Goal: Book appointment/travel/reservation

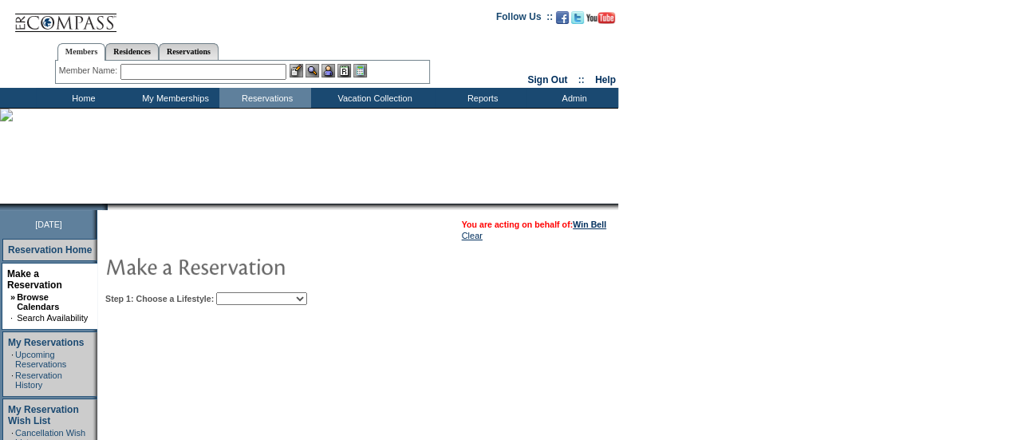
click at [307, 299] on select "Beach Leisure Metropolitan Mountain OIAL for Adventure OIAL for Couples OIAL fo…" at bounding box center [261, 298] width 91 height 13
select select "Beach"
click at [243, 292] on select "Beach Leisure Metropolitan Mountain OIAL for Adventure OIAL for Couples OIAL fo…" at bounding box center [261, 298] width 91 height 13
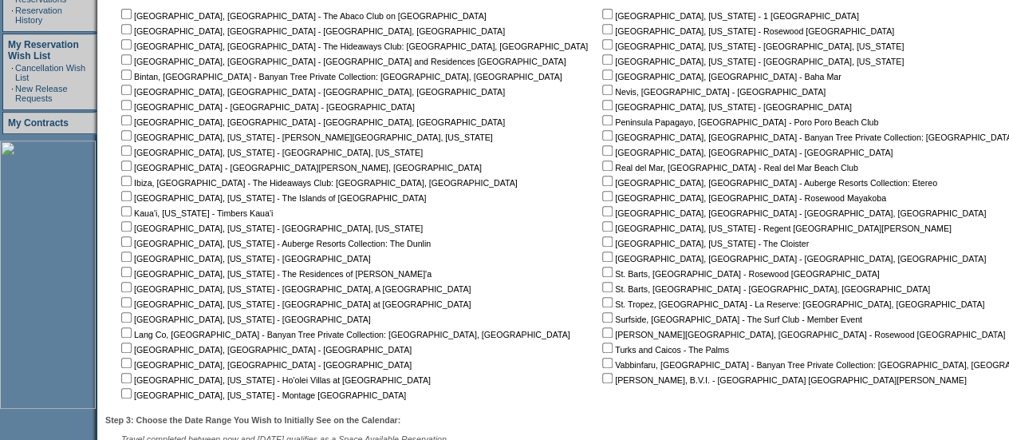
scroll to position [367, 0]
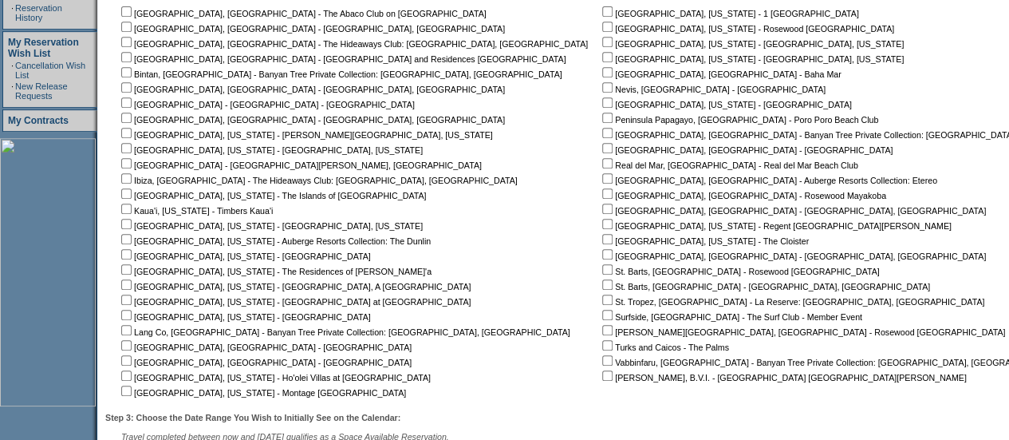
click at [602, 104] on input "checkbox" at bounding box center [607, 102] width 10 height 10
checkbox input "true"
click at [132, 315] on input "checkbox" at bounding box center [126, 314] width 10 height 10
checkbox input "true"
click at [132, 301] on input "checkbox" at bounding box center [126, 299] width 10 height 10
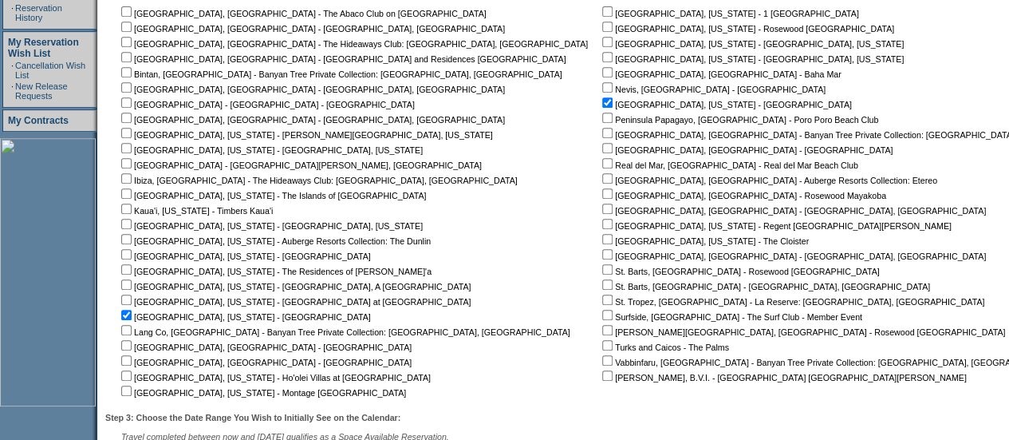
checkbox input "true"
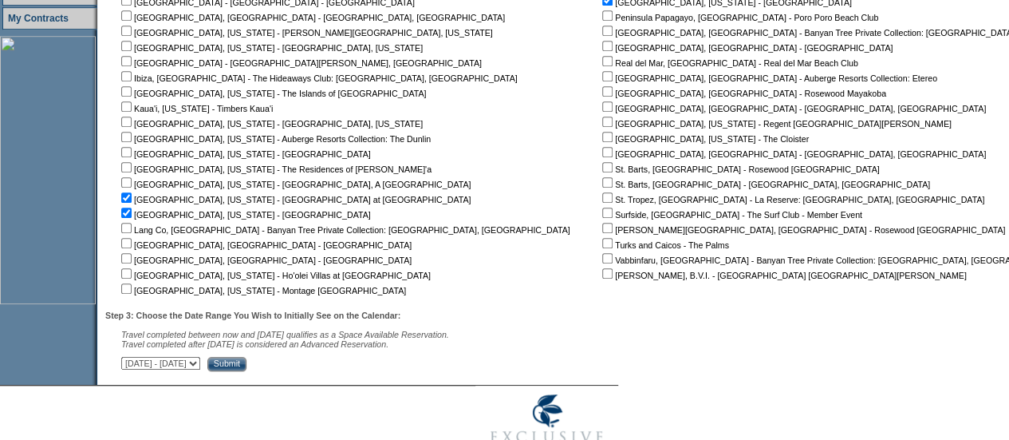
scroll to position [479, 0]
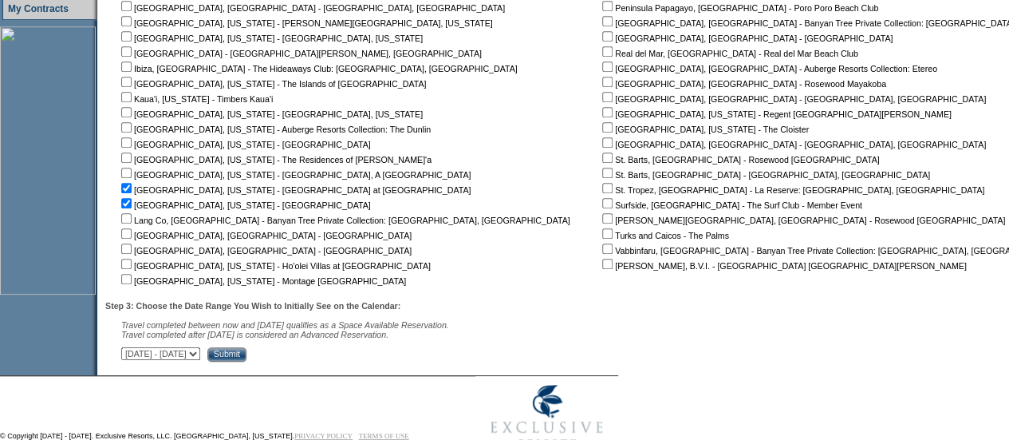
click at [246, 353] on input "Submit" at bounding box center [226, 354] width 39 height 14
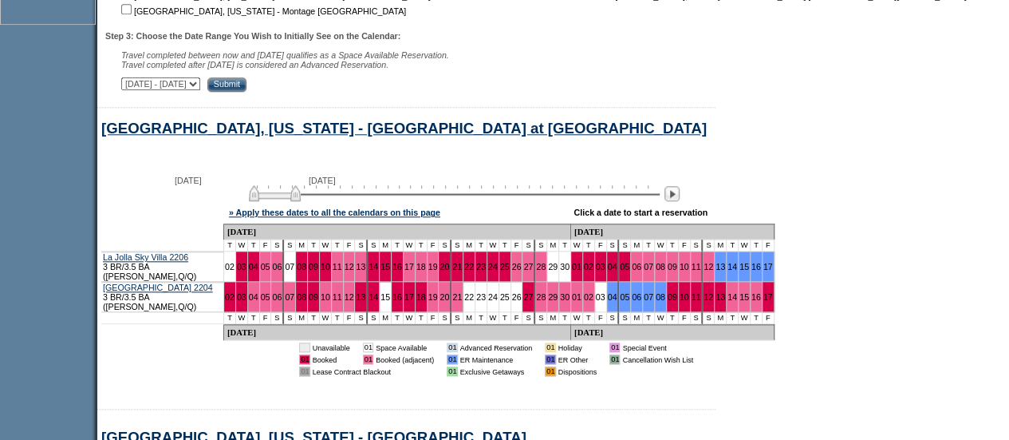
scroll to position [754, 0]
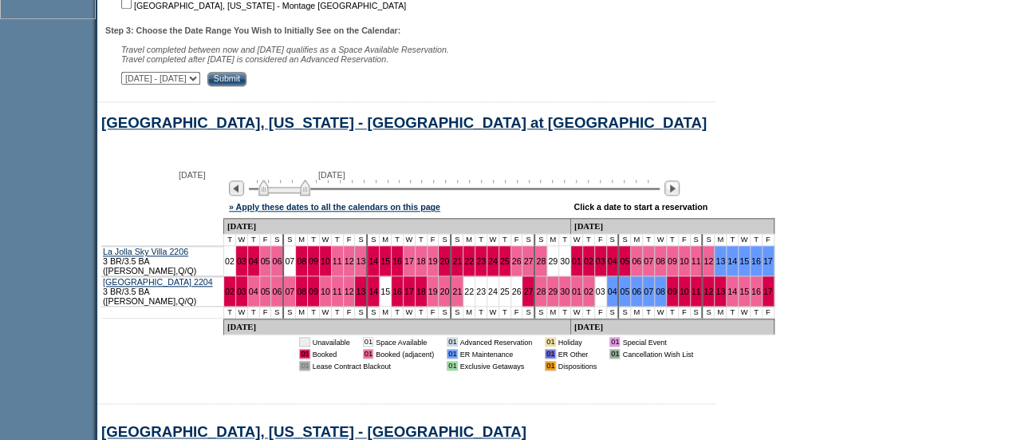
drag, startPoint x: 302, startPoint y: 194, endPoint x: 311, endPoint y: 195, distance: 9.7
click at [310, 195] on img at bounding box center [284, 187] width 52 height 16
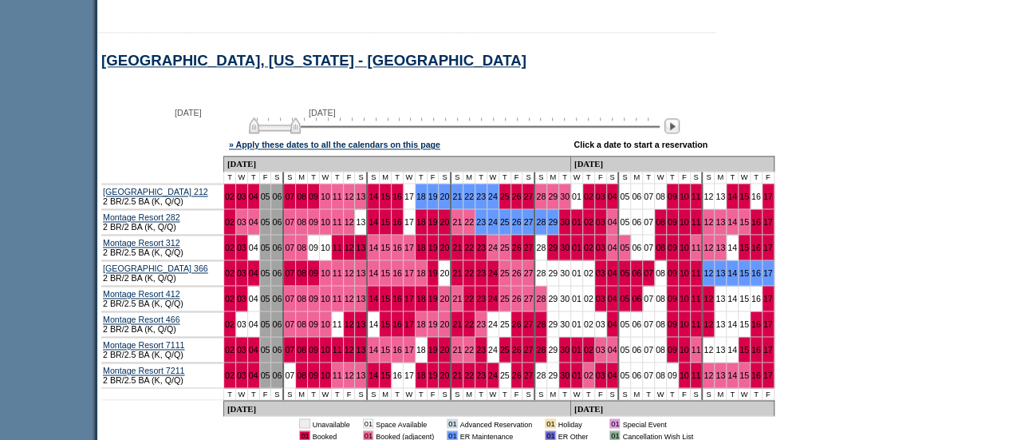
scroll to position [1127, 0]
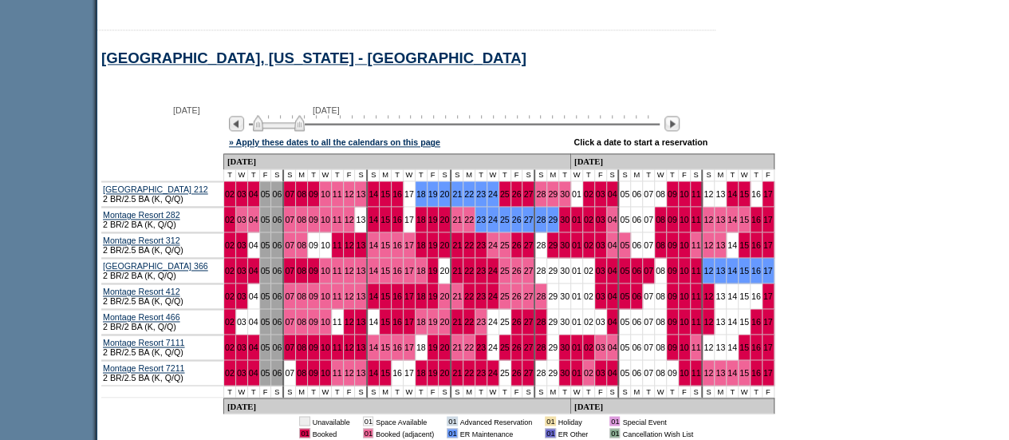
click at [313, 128] on div at bounding box center [454, 122] width 411 height 15
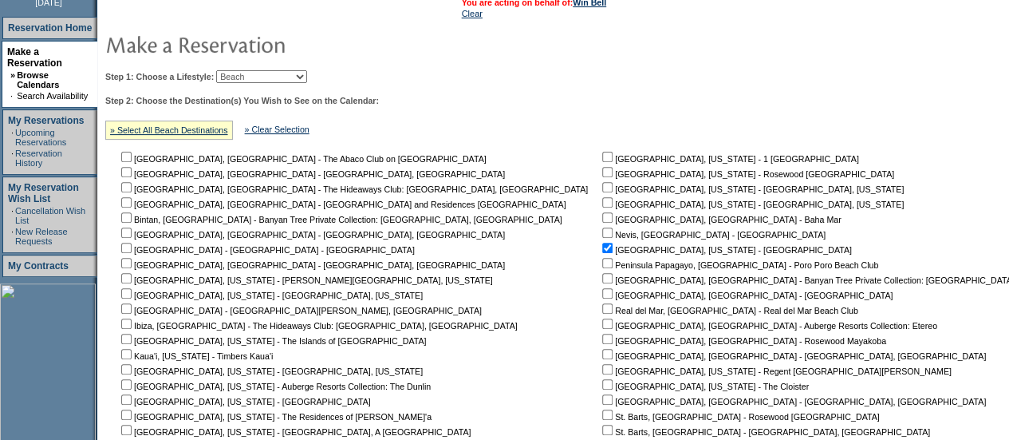
scroll to position [207, 0]
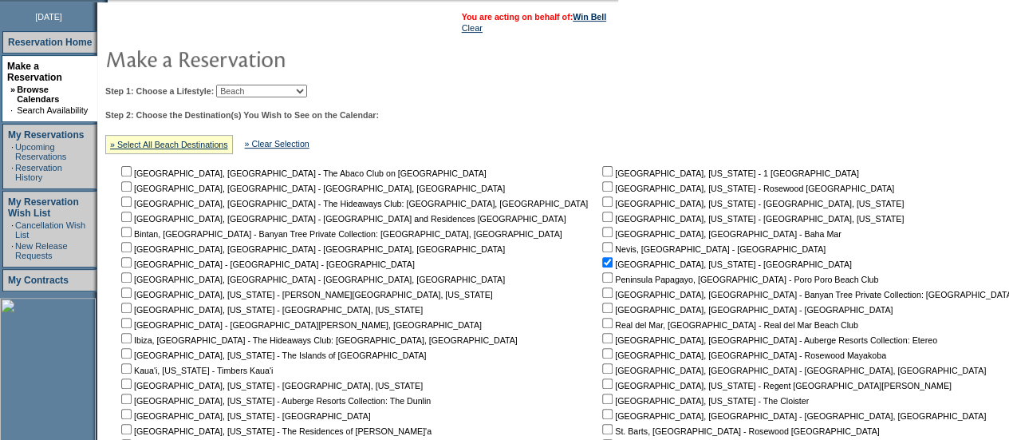
click at [303, 85] on select "Beach Leisure Metropolitan Mountain OIAL for Adventure OIAL for Couples OIAL fo…" at bounding box center [261, 91] width 91 height 13
select select "Leisure"
click at [243, 85] on select "Beach Leisure Metropolitan Mountain OIAL for Adventure OIAL for Couples OIAL fo…" at bounding box center [261, 91] width 91 height 13
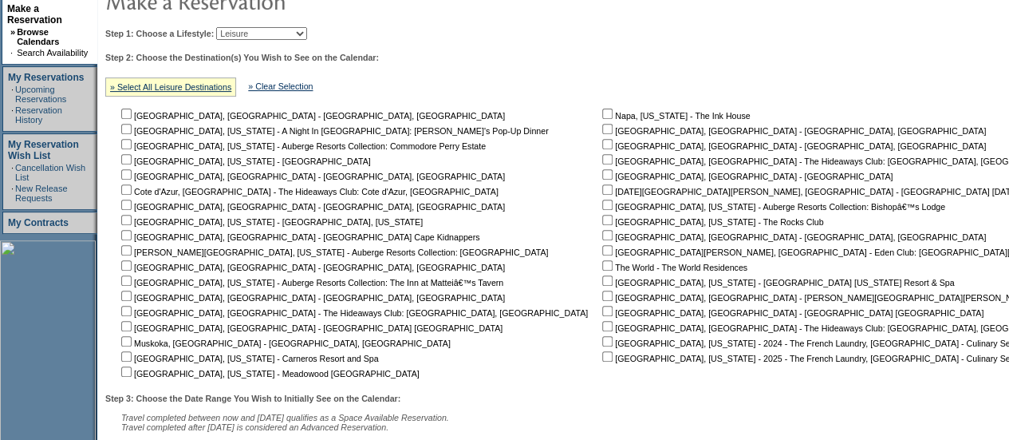
scroll to position [267, 0]
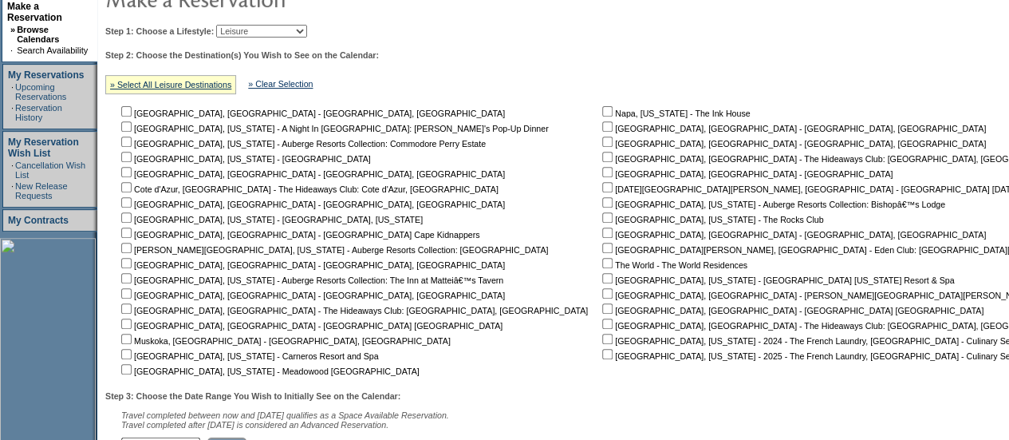
click at [602, 107] on input "checkbox" at bounding box center [607, 111] width 10 height 10
checkbox input "true"
click at [132, 355] on input "checkbox" at bounding box center [126, 354] width 10 height 10
checkbox input "true"
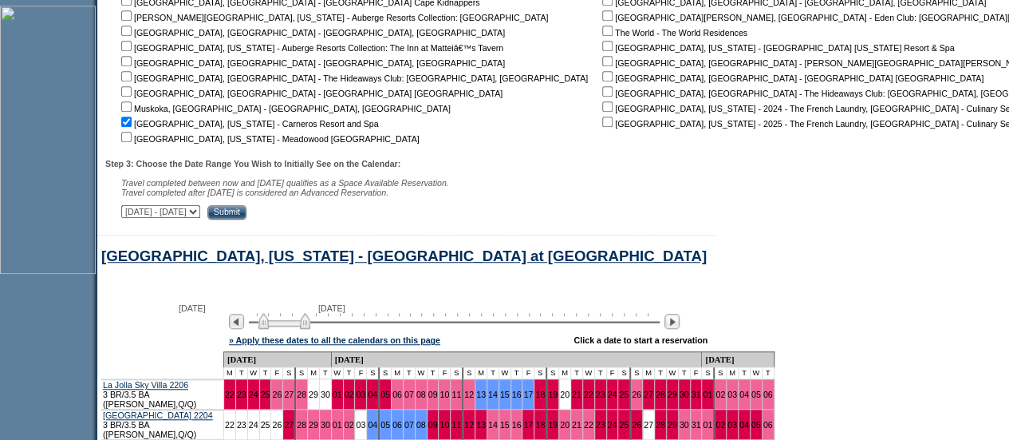
scroll to position [497, 0]
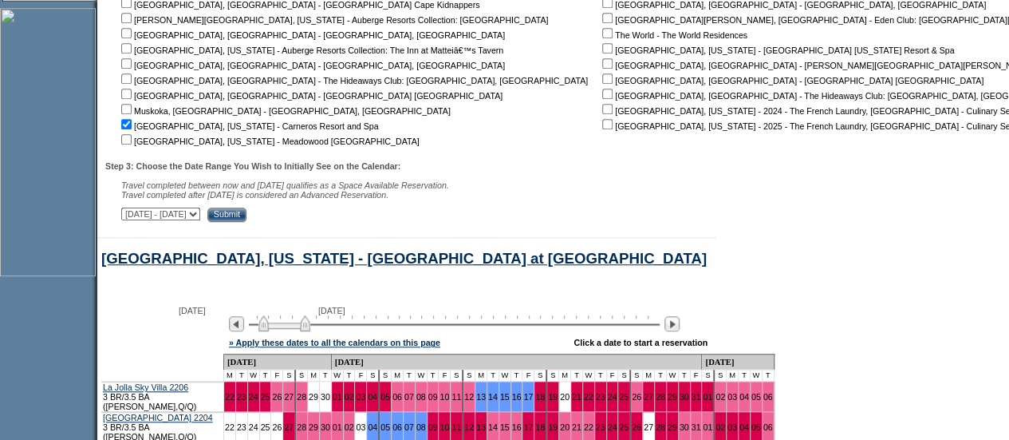
click at [246, 219] on input "Submit" at bounding box center [226, 214] width 39 height 14
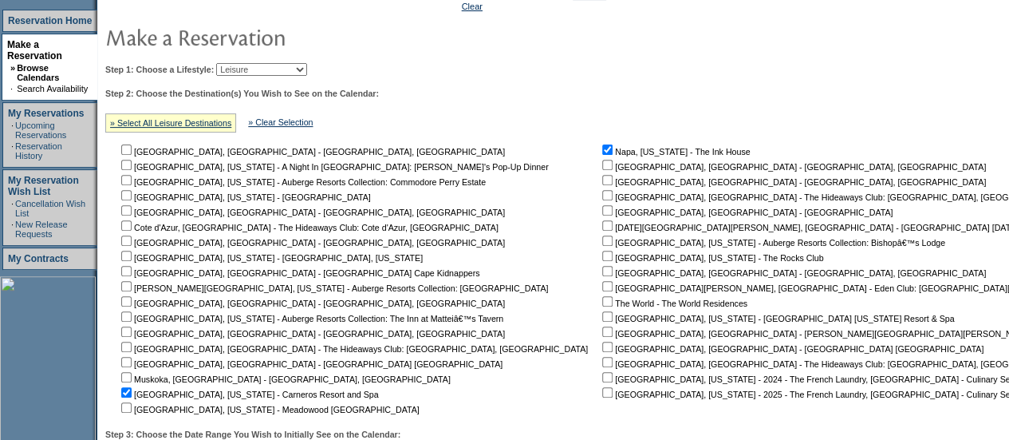
scroll to position [223, 0]
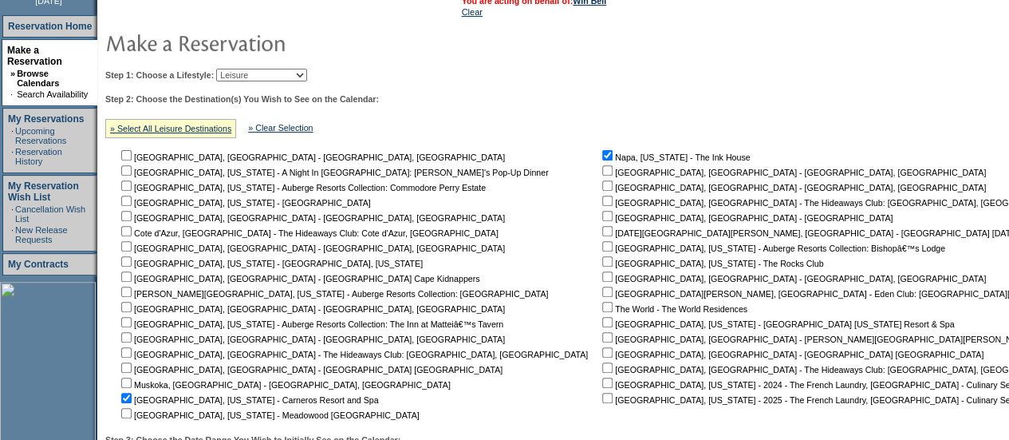
click at [307, 79] on select "Beach Leisure Metropolitan Mountain OIAL for Adventure OIAL for Couples OIAL fo…" at bounding box center [261, 75] width 91 height 13
select select "Metropolitan"
click at [243, 69] on select "Beach Leisure Metropolitan Mountain OIAL for Adventure OIAL for Couples OIAL fo…" at bounding box center [261, 75] width 91 height 13
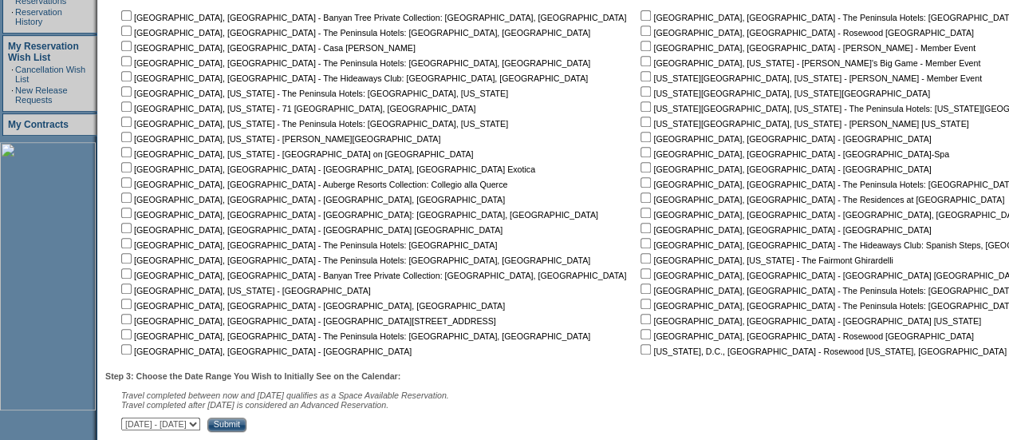
scroll to position [357, 0]
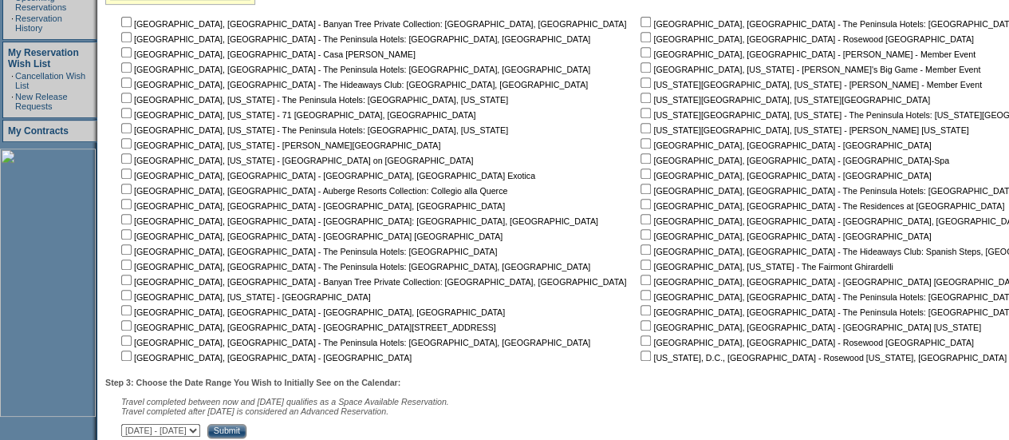
click at [641, 267] on input "checkbox" at bounding box center [646, 264] width 10 height 10
checkbox input "true"
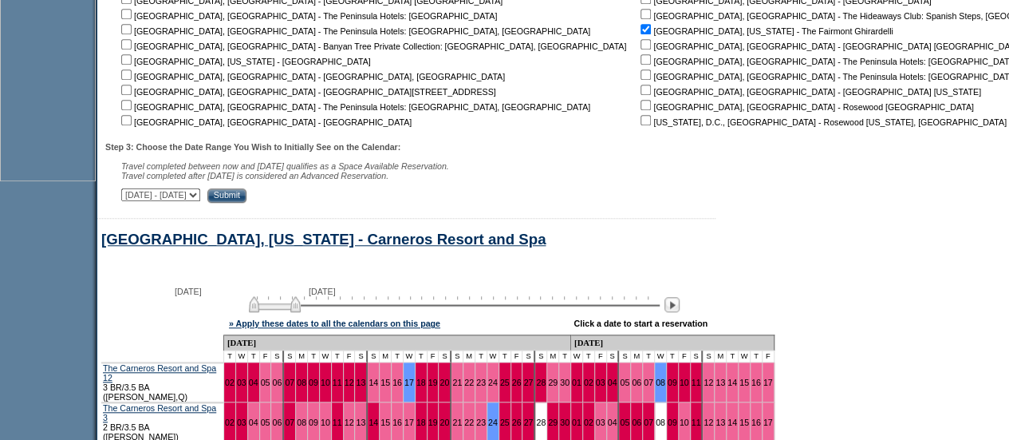
scroll to position [637, 0]
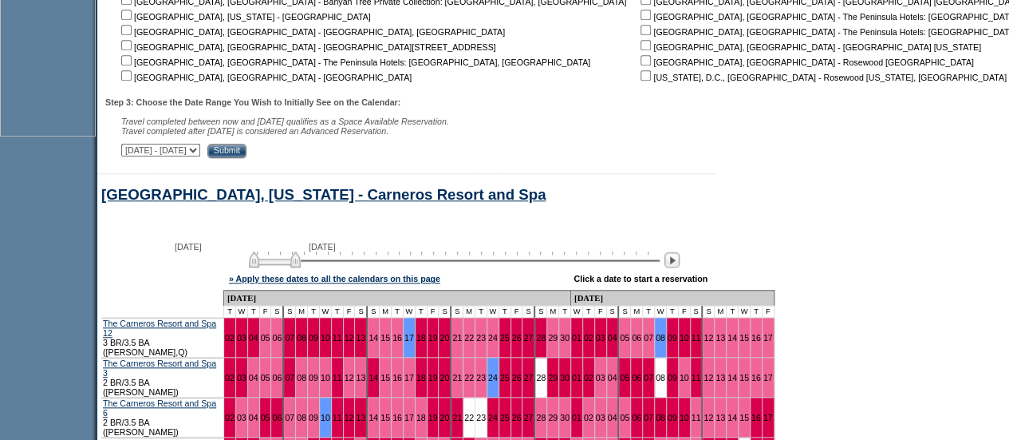
click at [246, 156] on input "Submit" at bounding box center [226, 151] width 39 height 14
